Goal: Task Accomplishment & Management: Manage account settings

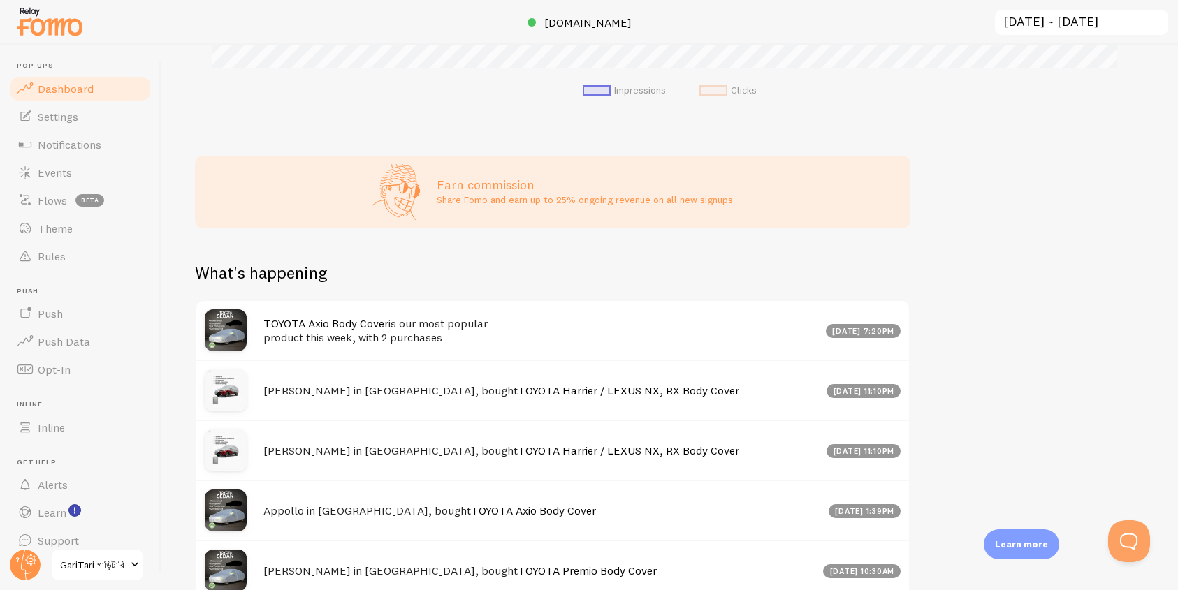
scroll to position [530, 0]
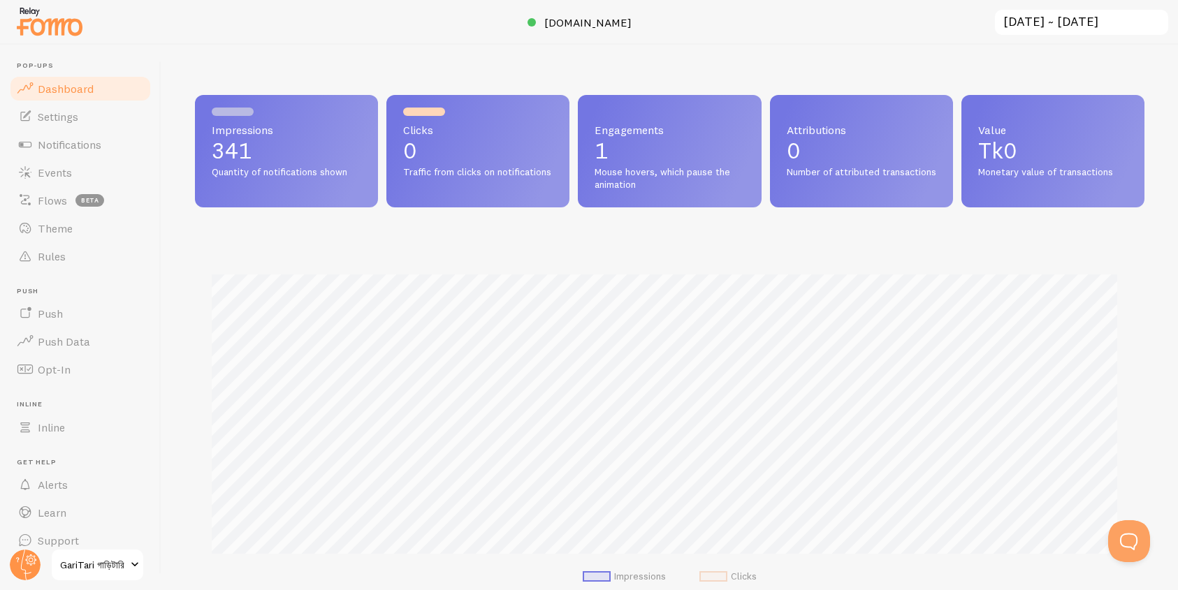
scroll to position [698146, 697575]
click at [110, 567] on span "GariTari গাড়িটারি" at bounding box center [93, 565] width 66 height 17
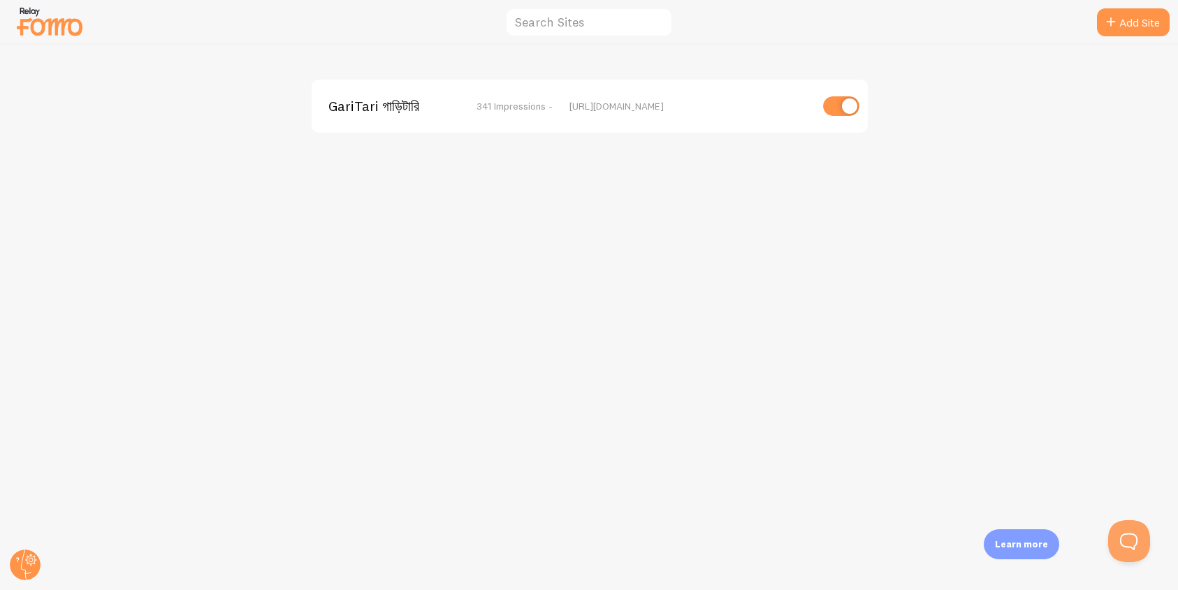
click at [841, 106] on input "checkbox" at bounding box center [841, 106] width 36 height 20
checkbox input "false"
click at [71, 32] on img at bounding box center [50, 21] width 70 height 36
